Goal: Information Seeking & Learning: Learn about a topic

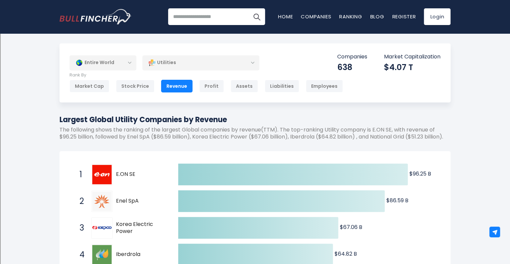
click at [131, 62] on div "Entire World" at bounding box center [103, 62] width 67 height 15
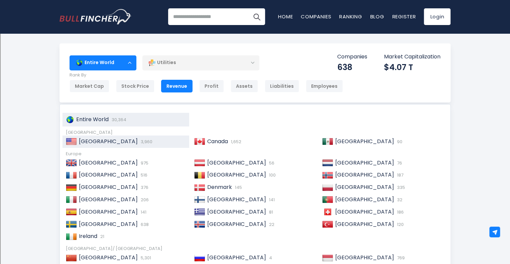
click at [107, 139] on span "[GEOGRAPHIC_DATA]" at bounding box center [108, 142] width 59 height 8
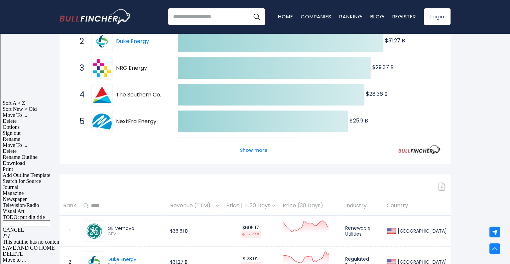
scroll to position [145, 0]
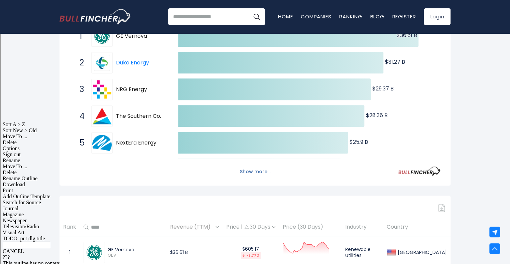
click at [253, 173] on button "Show more..." at bounding box center [255, 171] width 38 height 11
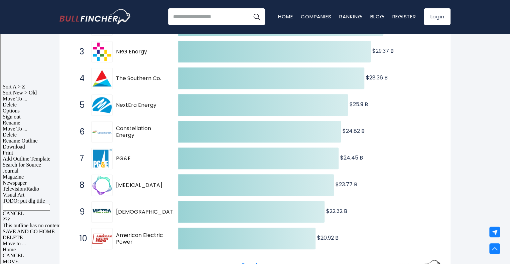
scroll to position [191, 0]
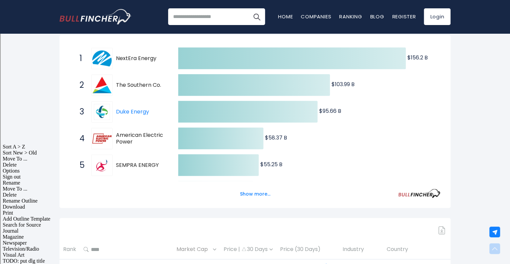
scroll to position [11, 0]
